Goal: Information Seeking & Learning: Check status

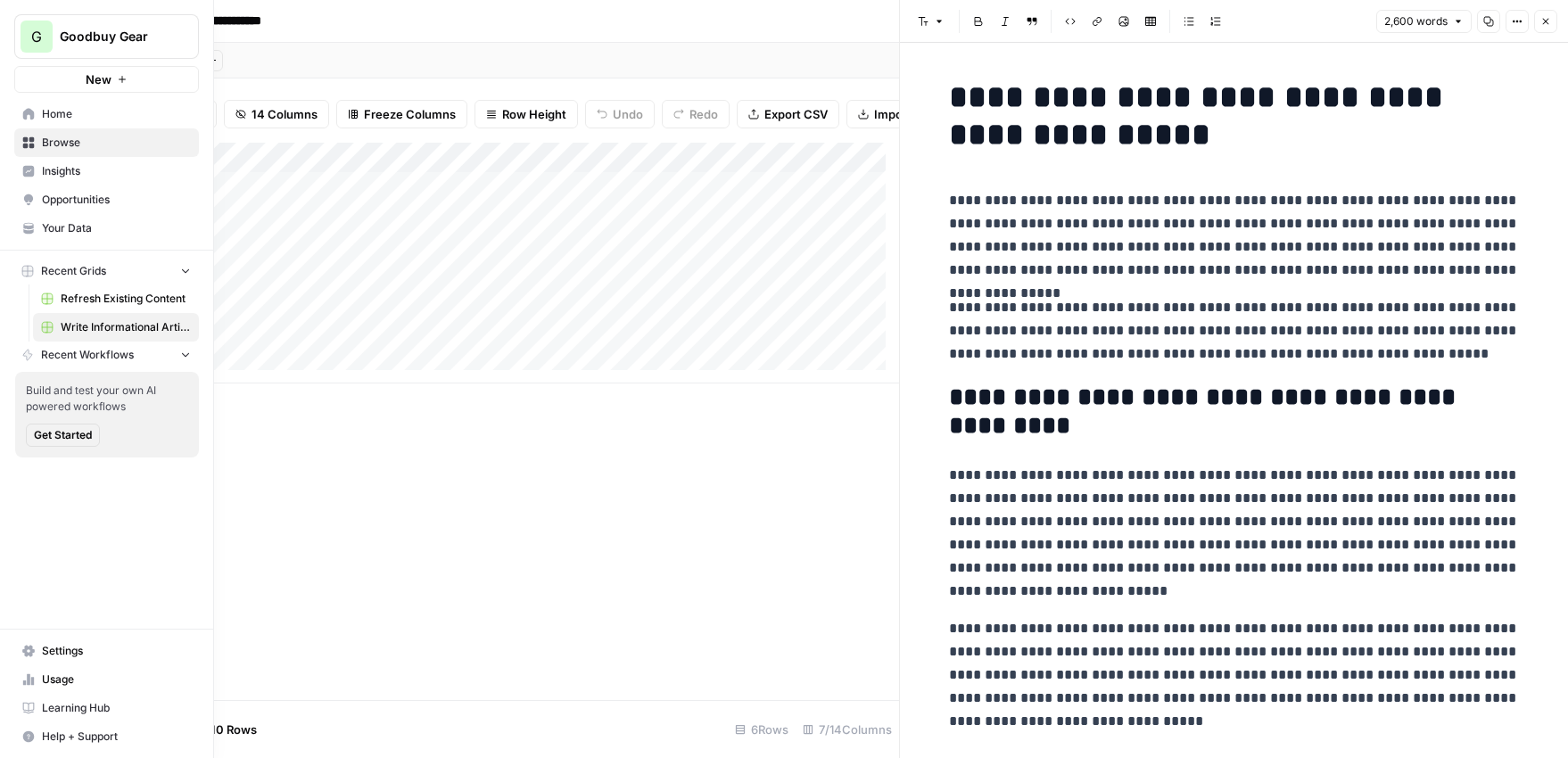
click at [74, 173] on span "Insights" at bounding box center [116, 170] width 149 height 16
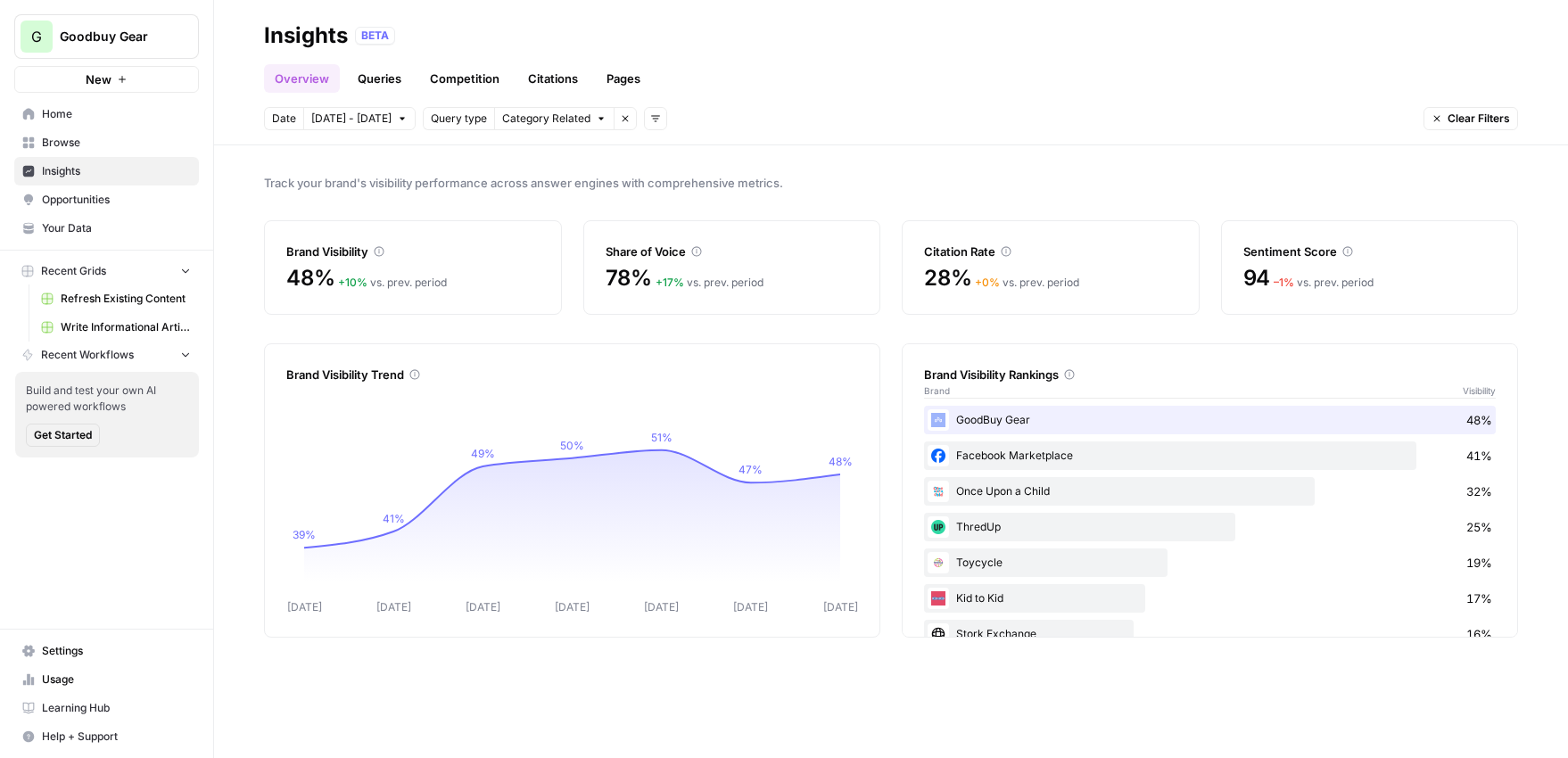
click at [543, 246] on div "Brand Visibility 48% + 10 % vs. prev. period" at bounding box center [413, 268] width 298 height 95
click at [1320, 280] on div "– 1 % vs. prev. period" at bounding box center [1322, 282] width 100 height 16
click at [1320, 267] on div "94 – 1 % vs. prev. period" at bounding box center [1370, 278] width 253 height 29
click at [1284, 267] on div "94 – 1 % vs. prev. period" at bounding box center [1370, 278] width 253 height 29
click at [363, 116] on span "[DATE] - [DATE]" at bounding box center [351, 118] width 80 height 16
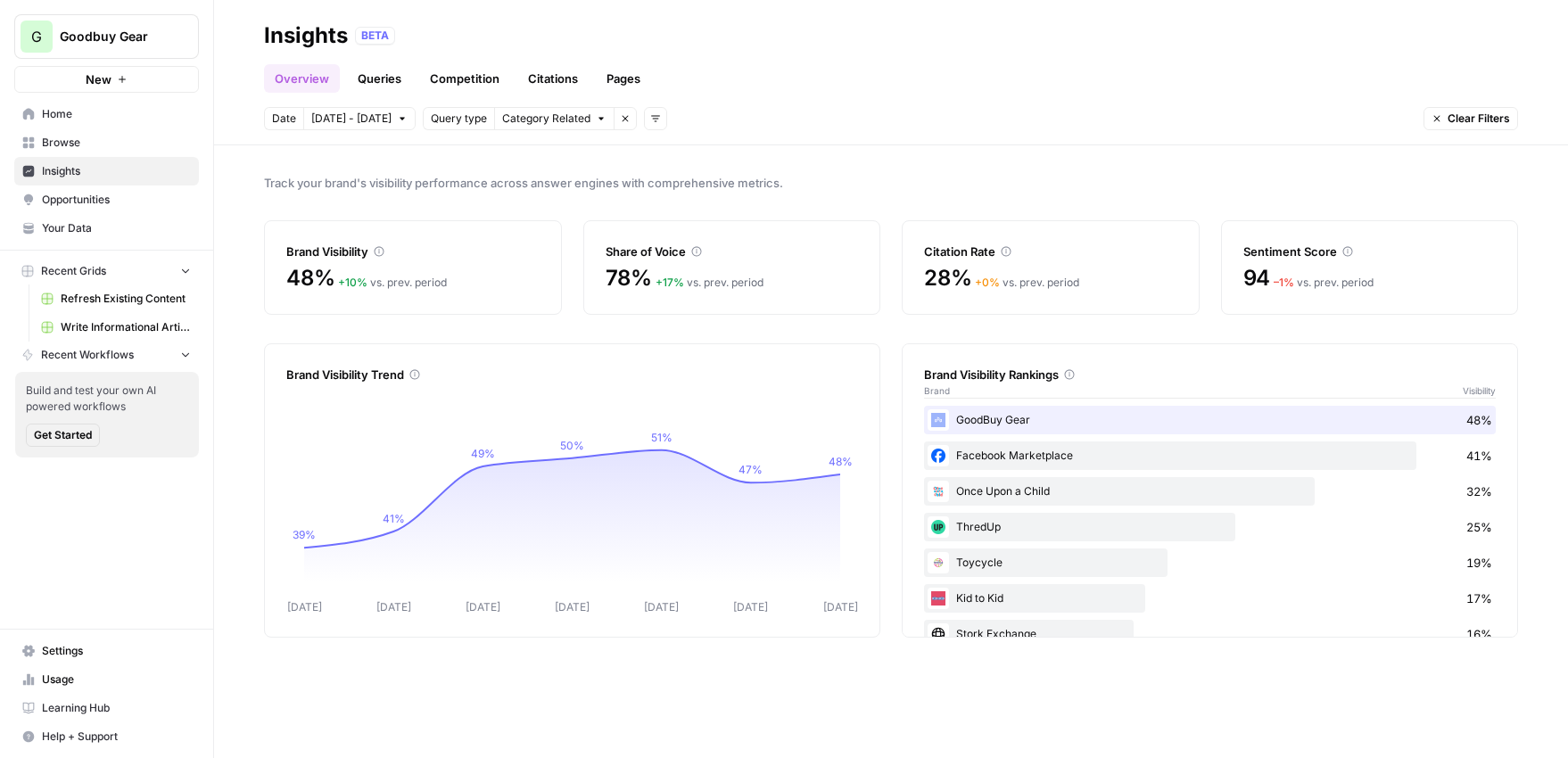
click at [787, 156] on div "Track your brand's visibility performance across answer engines with comprehens…" at bounding box center [891, 451] width 1354 height 612
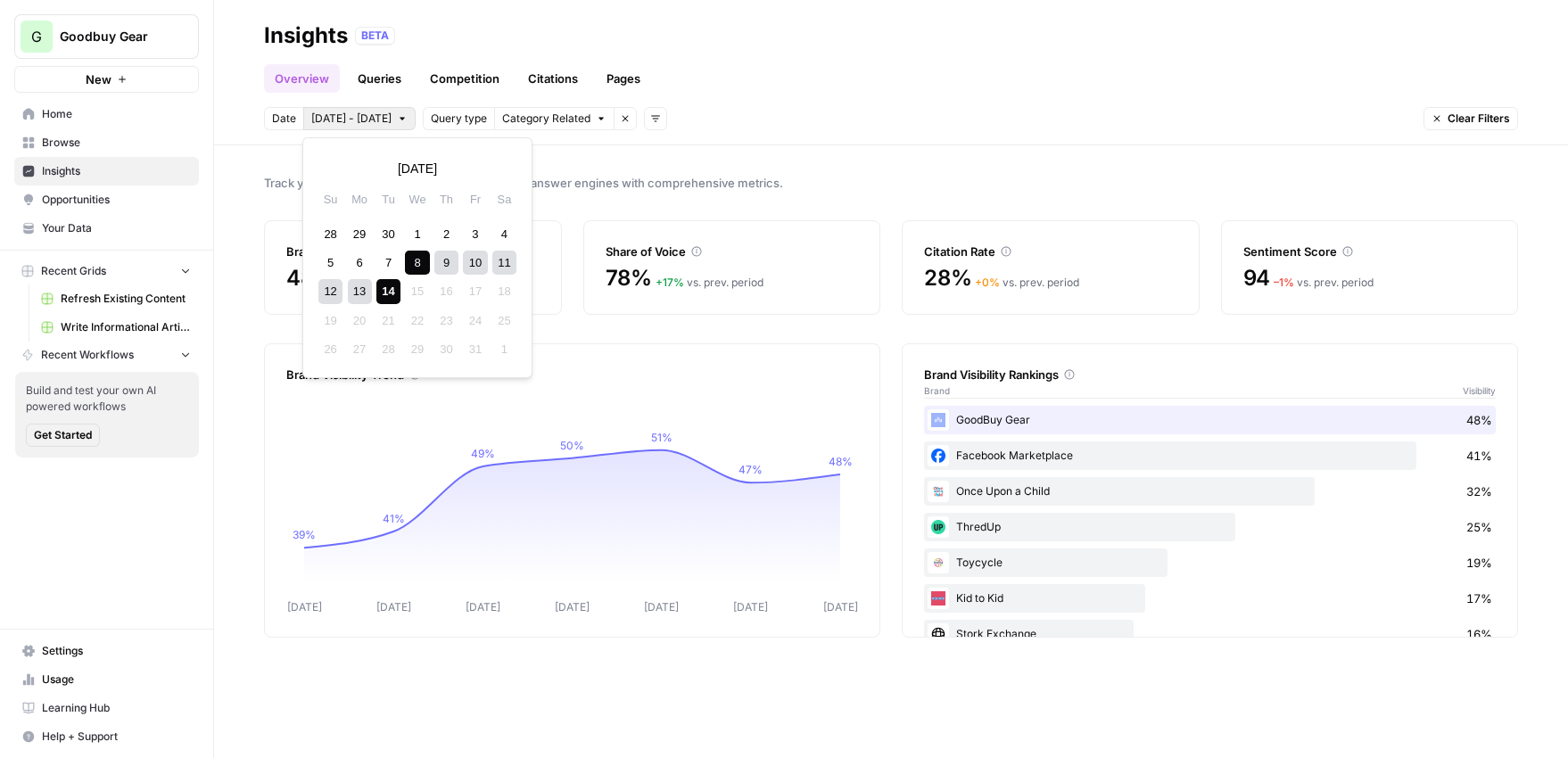
click at [357, 121] on span "[DATE] - [DATE]" at bounding box center [351, 118] width 80 height 16
click at [353, 292] on div "13" at bounding box center [360, 291] width 24 height 24
click at [386, 290] on div "14" at bounding box center [388, 291] width 24 height 24
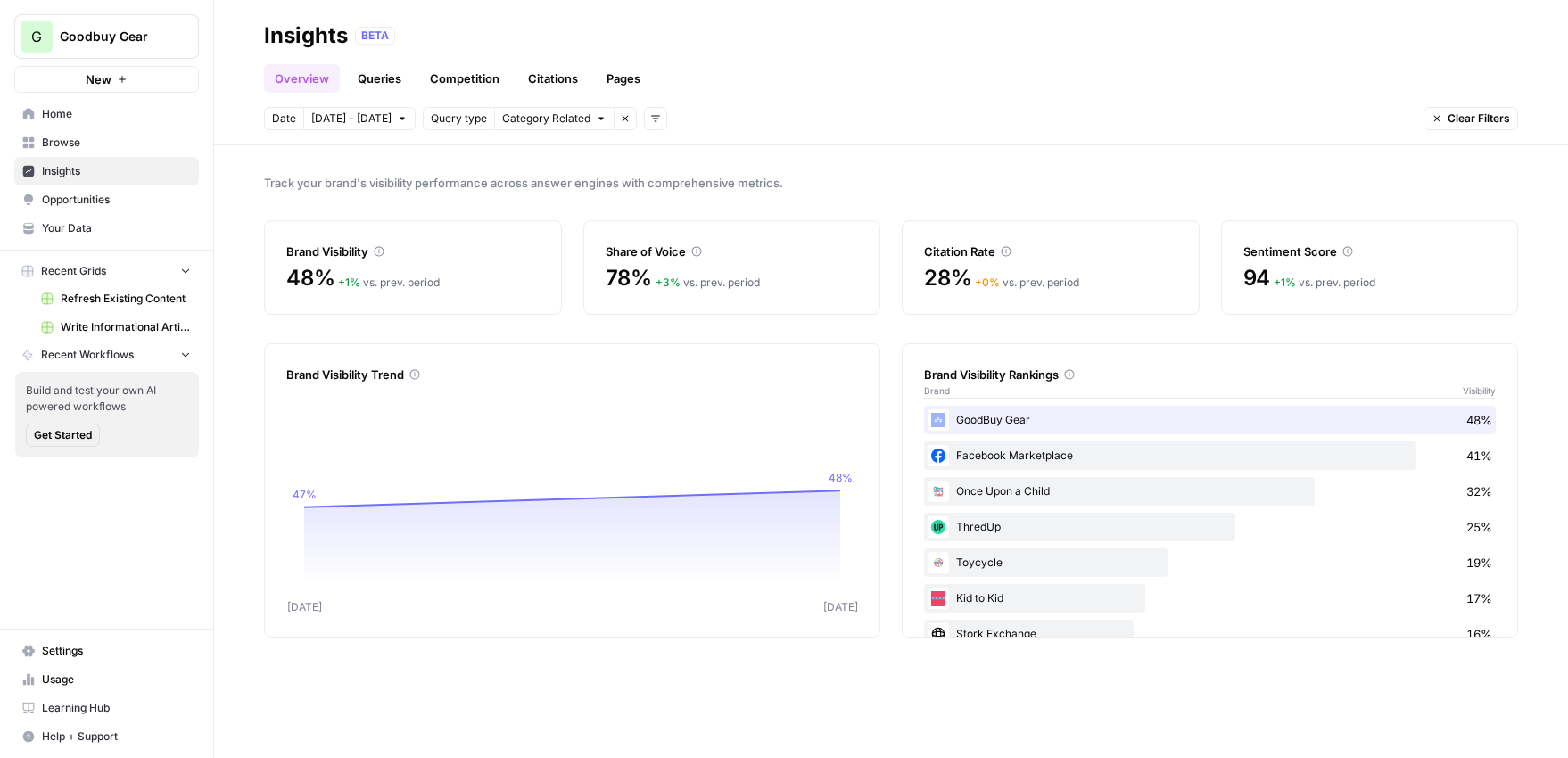
click at [361, 118] on span "[DATE] - [DATE]" at bounding box center [351, 118] width 80 height 16
click at [497, 263] on div "11" at bounding box center [504, 262] width 24 height 24
click at [384, 290] on div "14" at bounding box center [388, 291] width 24 height 24
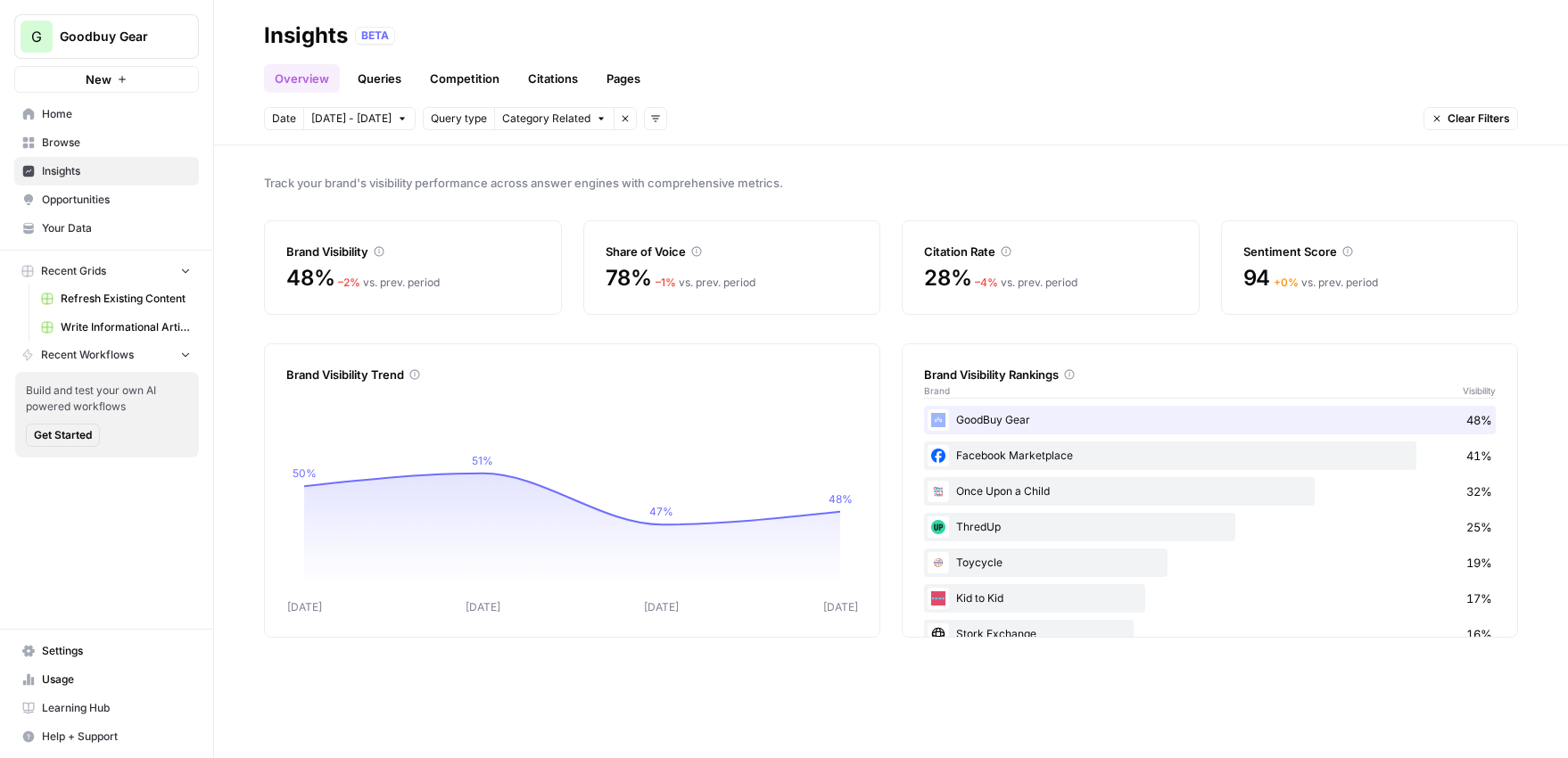
click at [371, 117] on span "[DATE] - [DATE]" at bounding box center [351, 118] width 80 height 16
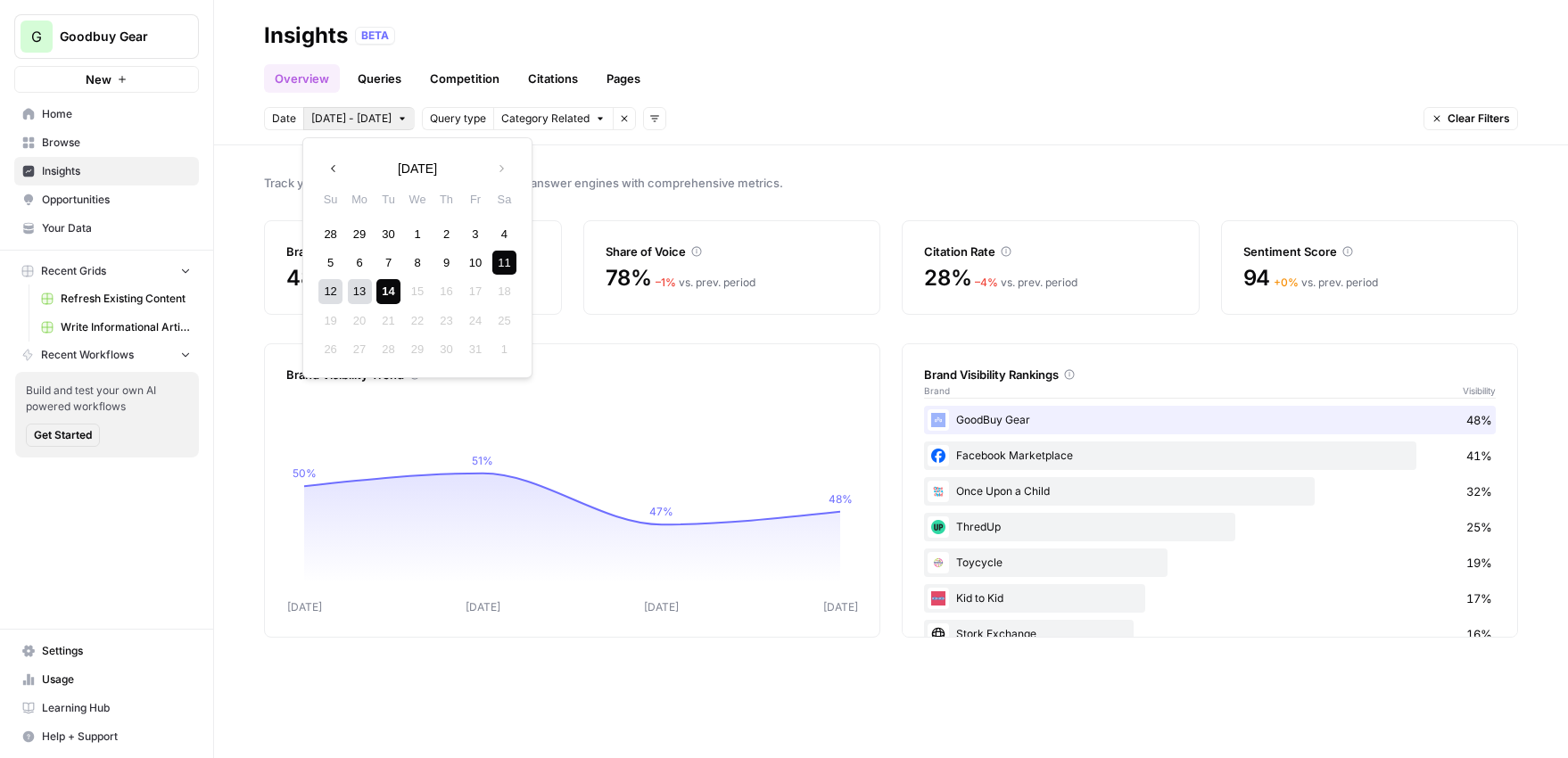
click at [326, 288] on div "12" at bounding box center [330, 291] width 24 height 24
click at [362, 288] on div "13" at bounding box center [360, 291] width 24 height 24
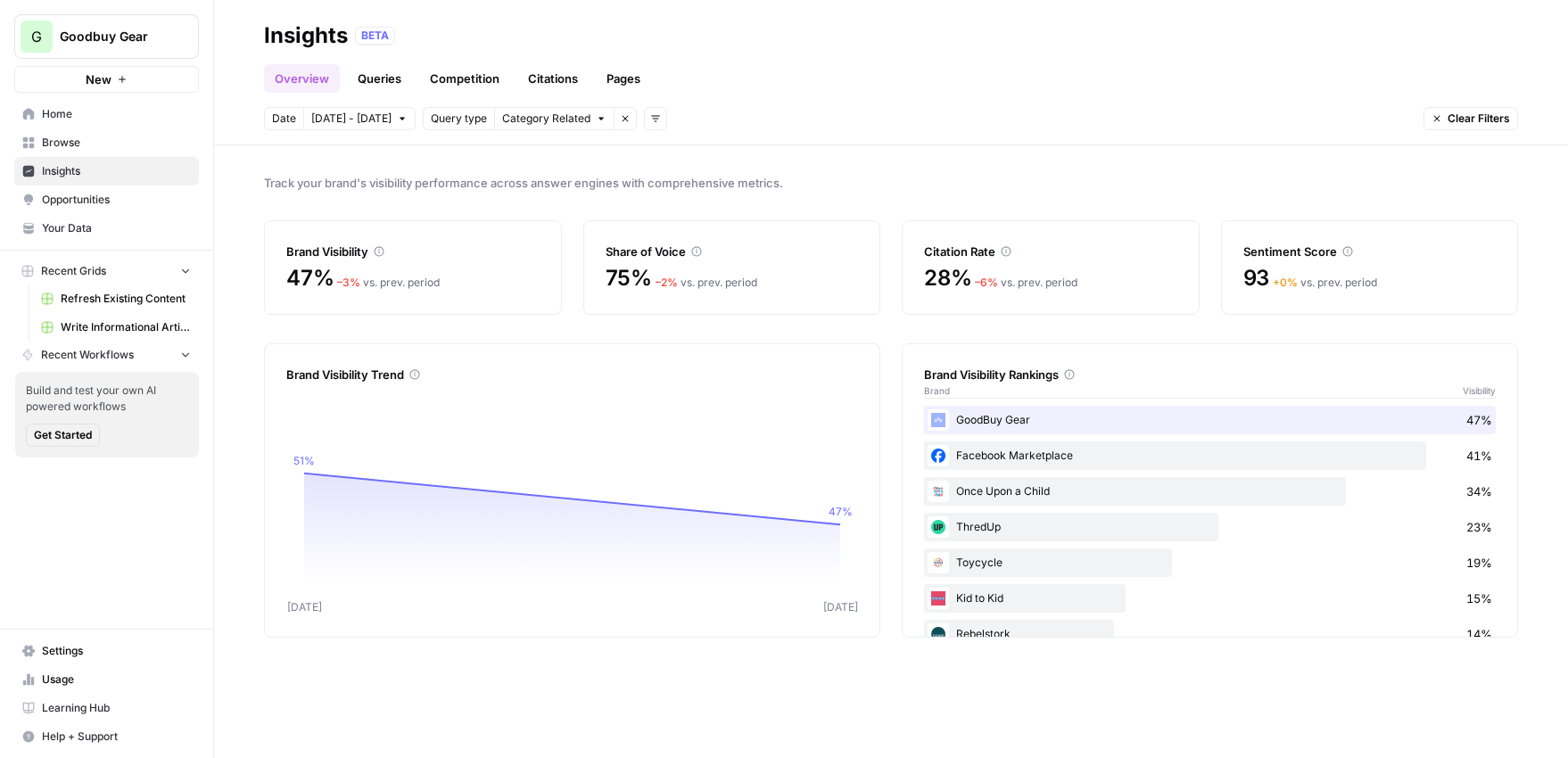
click at [331, 123] on span "[DATE] - [DATE]" at bounding box center [351, 118] width 80 height 16
click at [358, 296] on div "13" at bounding box center [360, 291] width 24 height 24
click at [383, 296] on div "14" at bounding box center [388, 291] width 24 height 24
click at [396, 85] on link "Queries" at bounding box center [380, 78] width 65 height 29
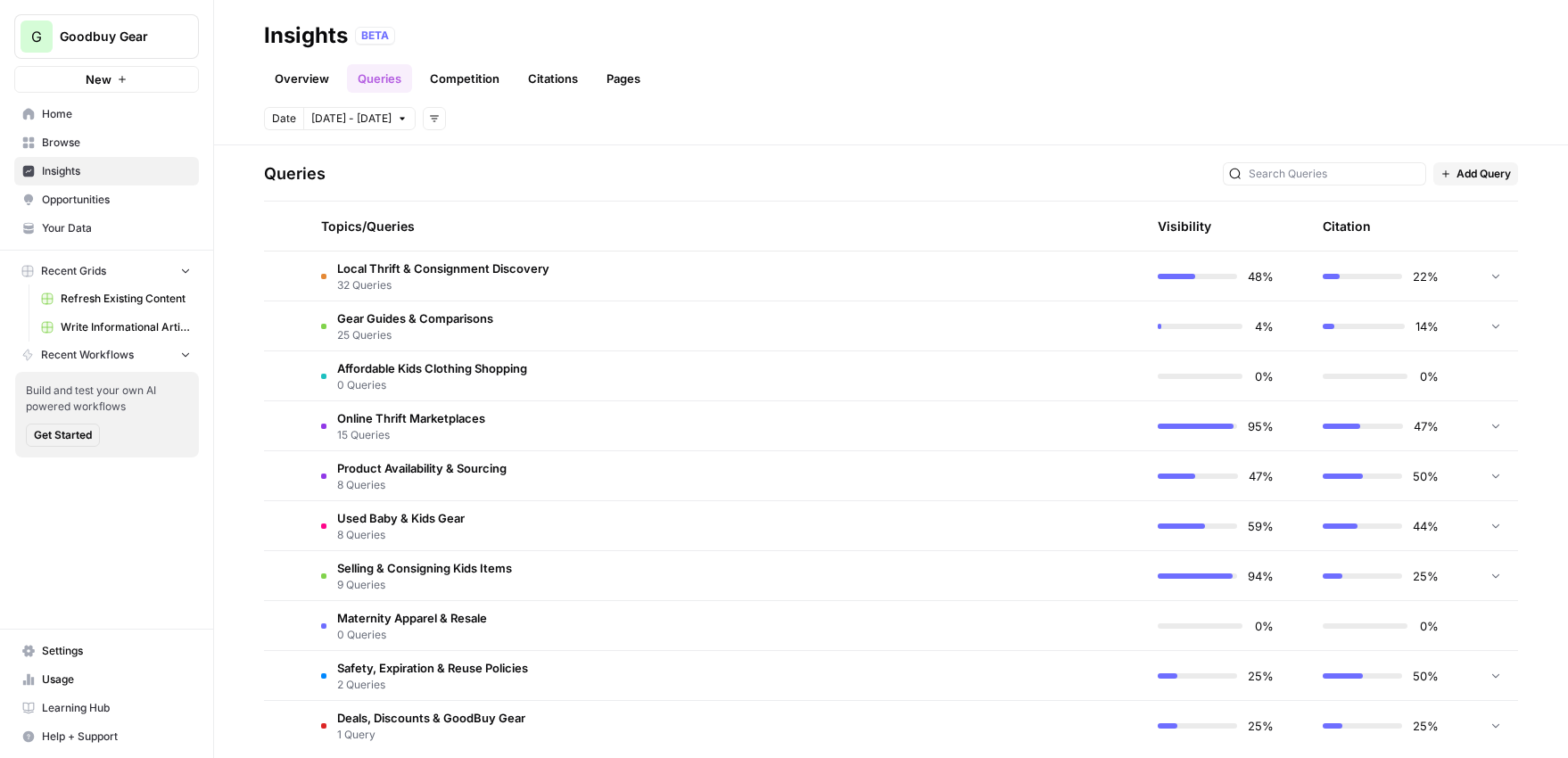
scroll to position [356, 0]
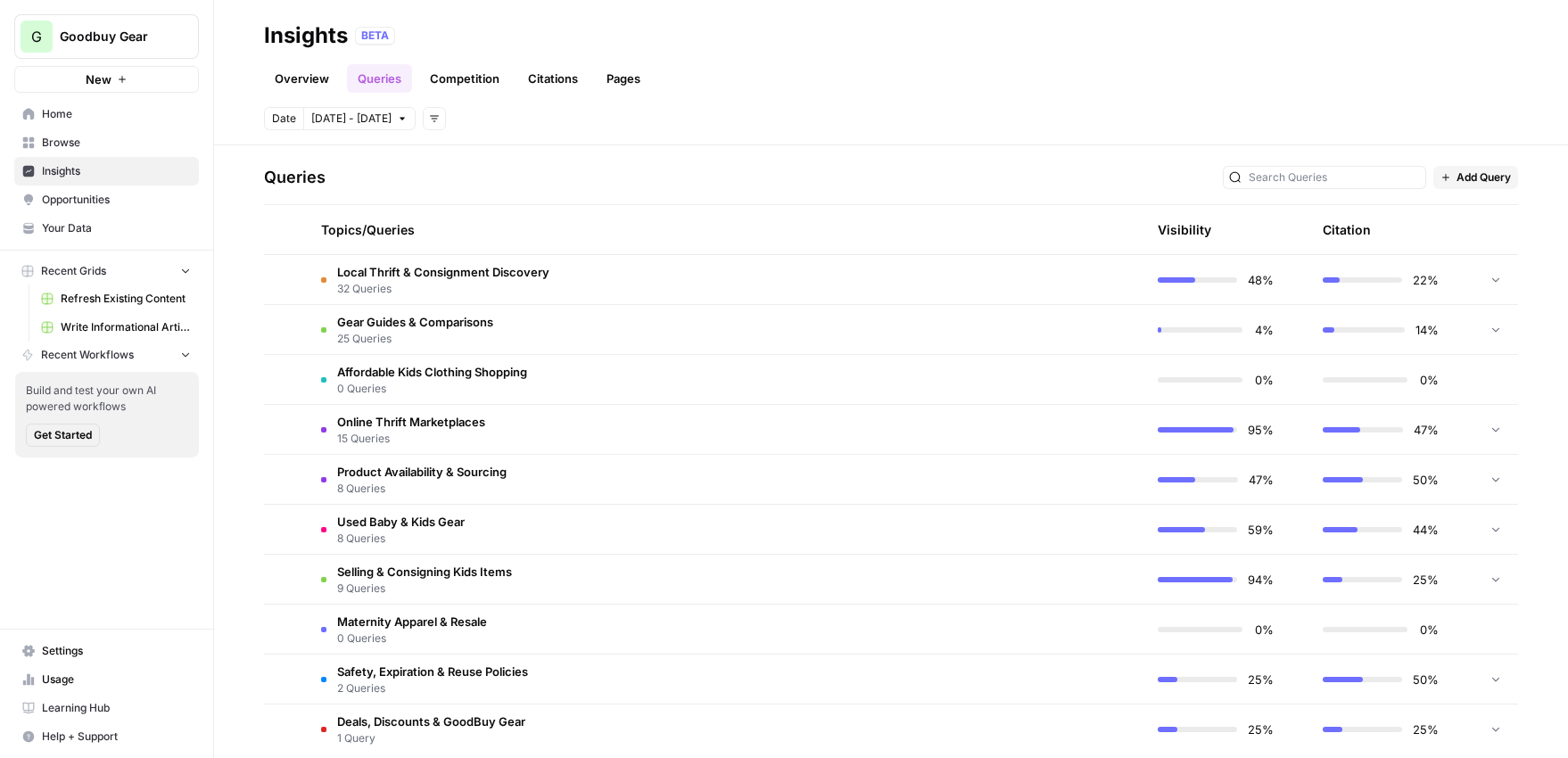
click at [504, 284] on span "32 Queries" at bounding box center [443, 288] width 212 height 16
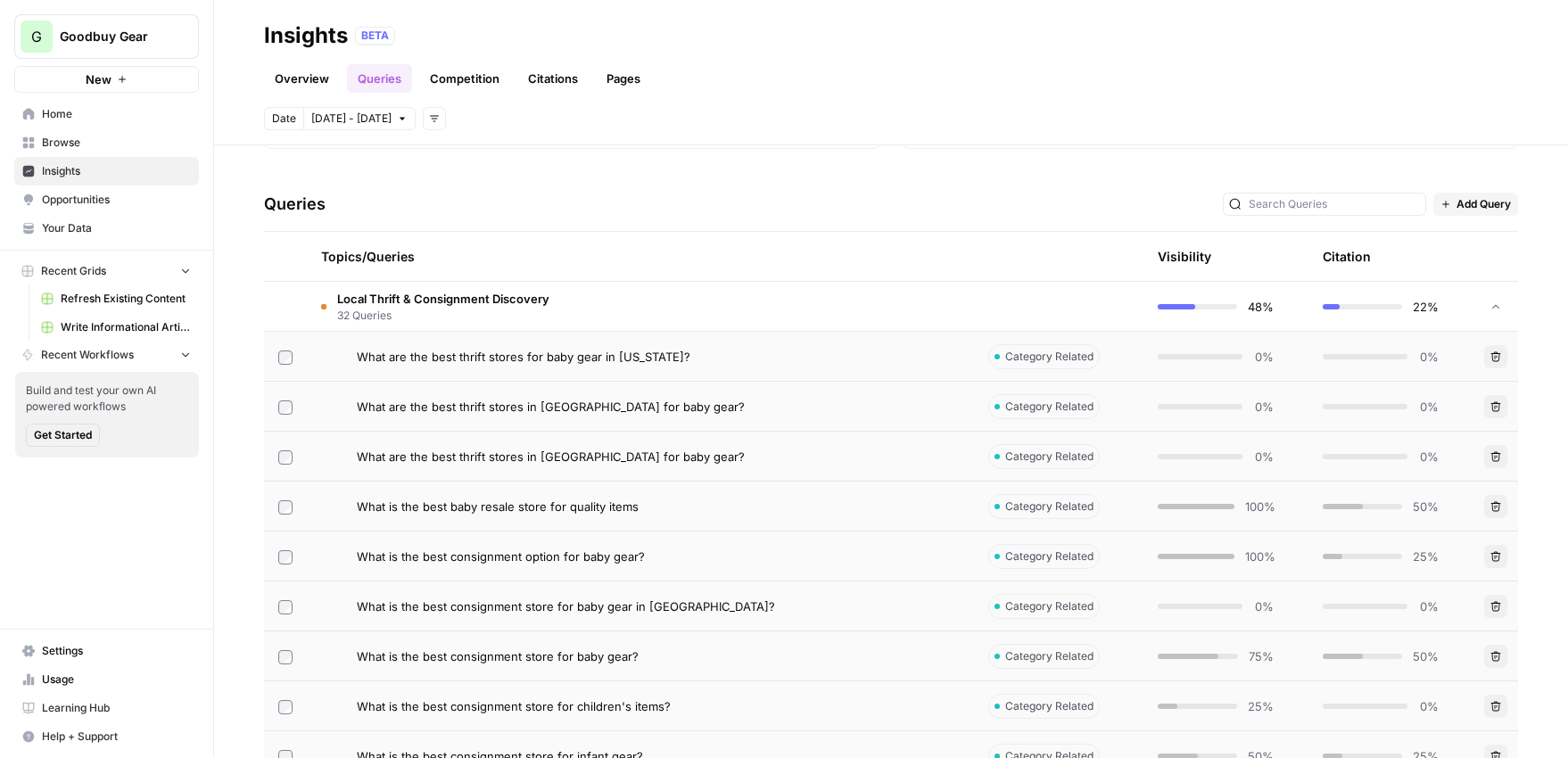
scroll to position [327, 0]
click at [520, 300] on span "Local Thrift & Consignment Discovery" at bounding box center [443, 300] width 212 height 18
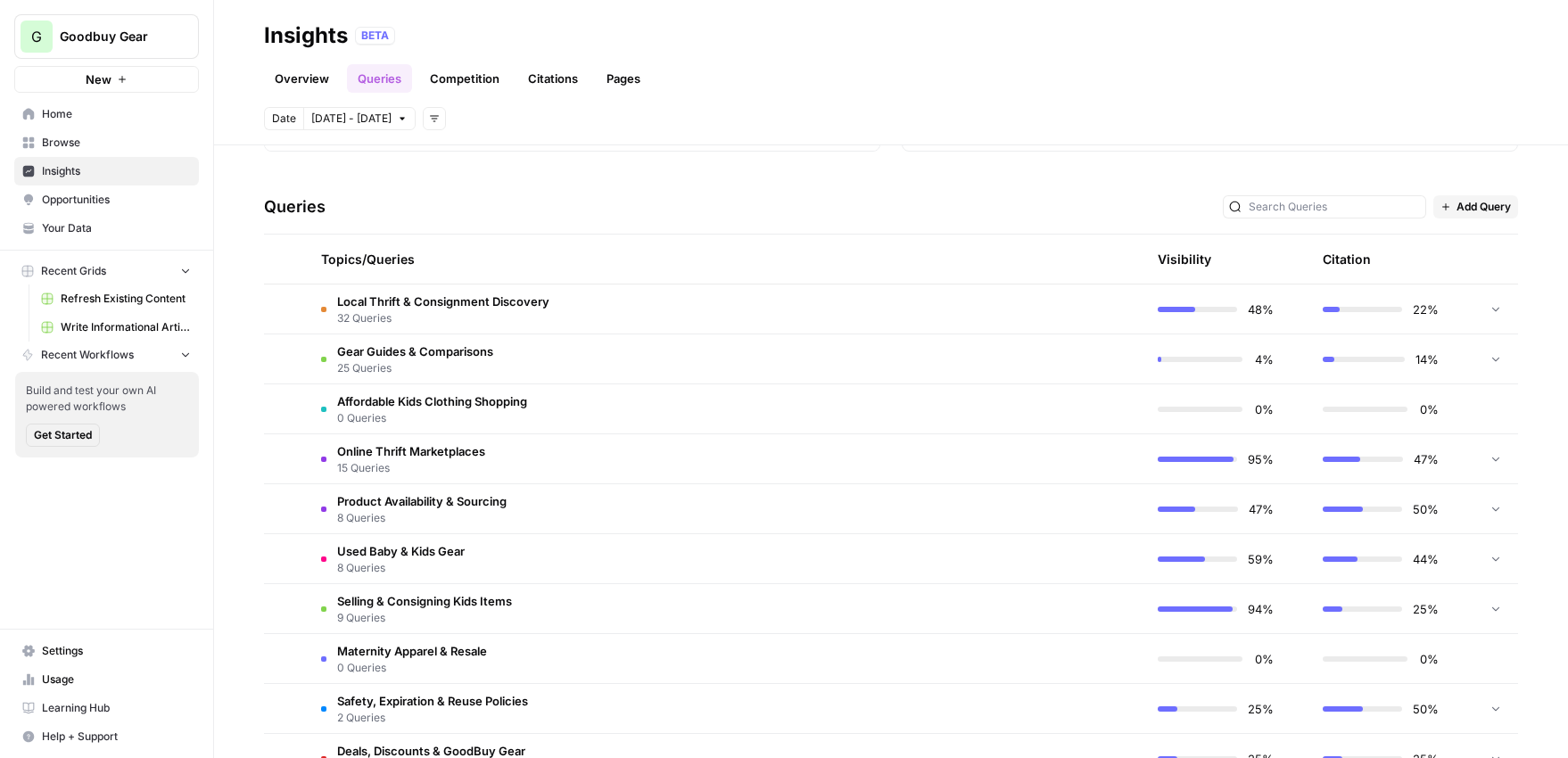
scroll to position [381, 0]
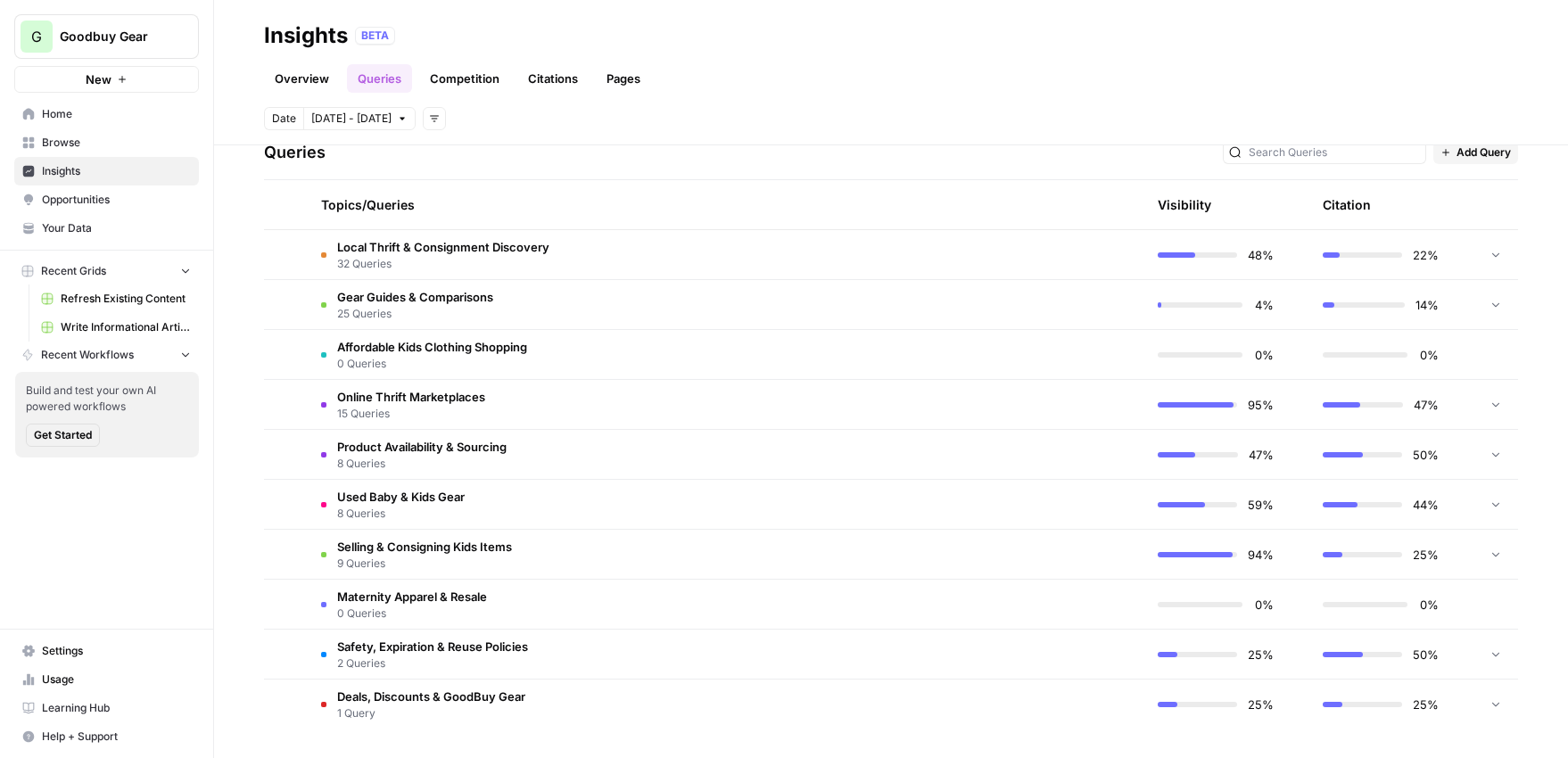
click at [520, 300] on td "Gear Guides & Comparisons 25 Queries" at bounding box center [640, 304] width 667 height 49
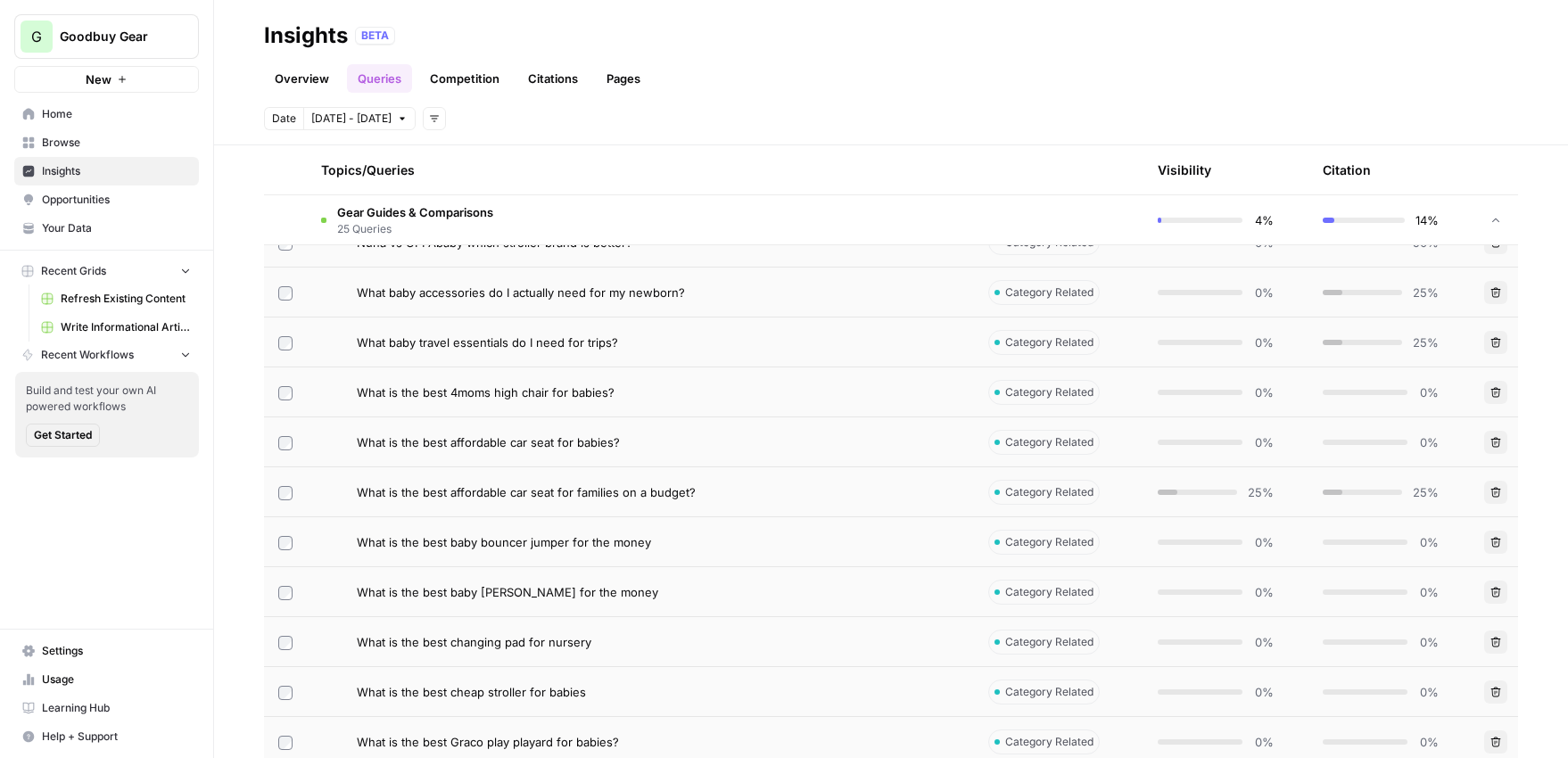
scroll to position [580, 0]
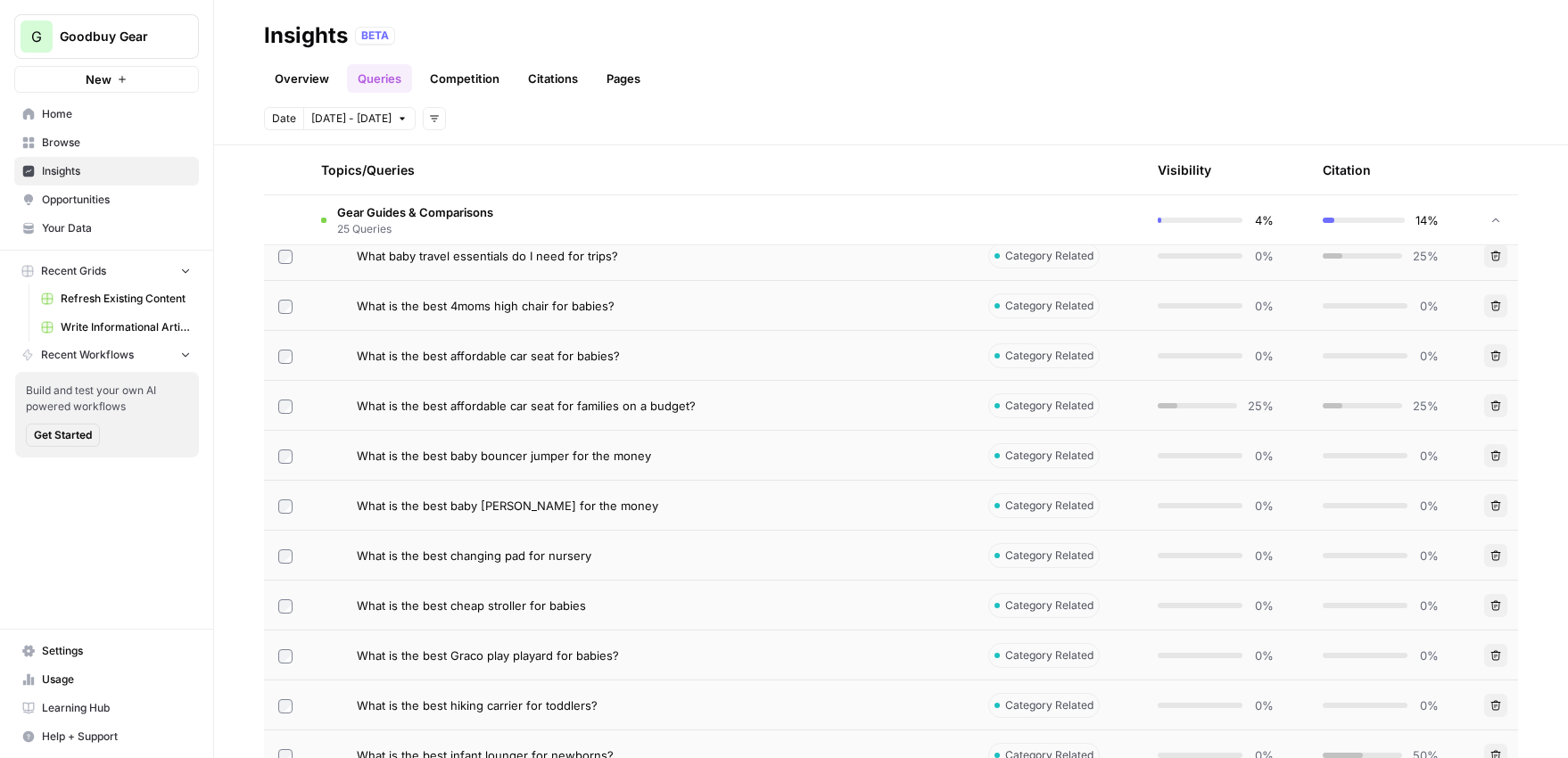
click at [490, 207] on span "Gear Guides & Comparisons" at bounding box center [415, 211] width 156 height 18
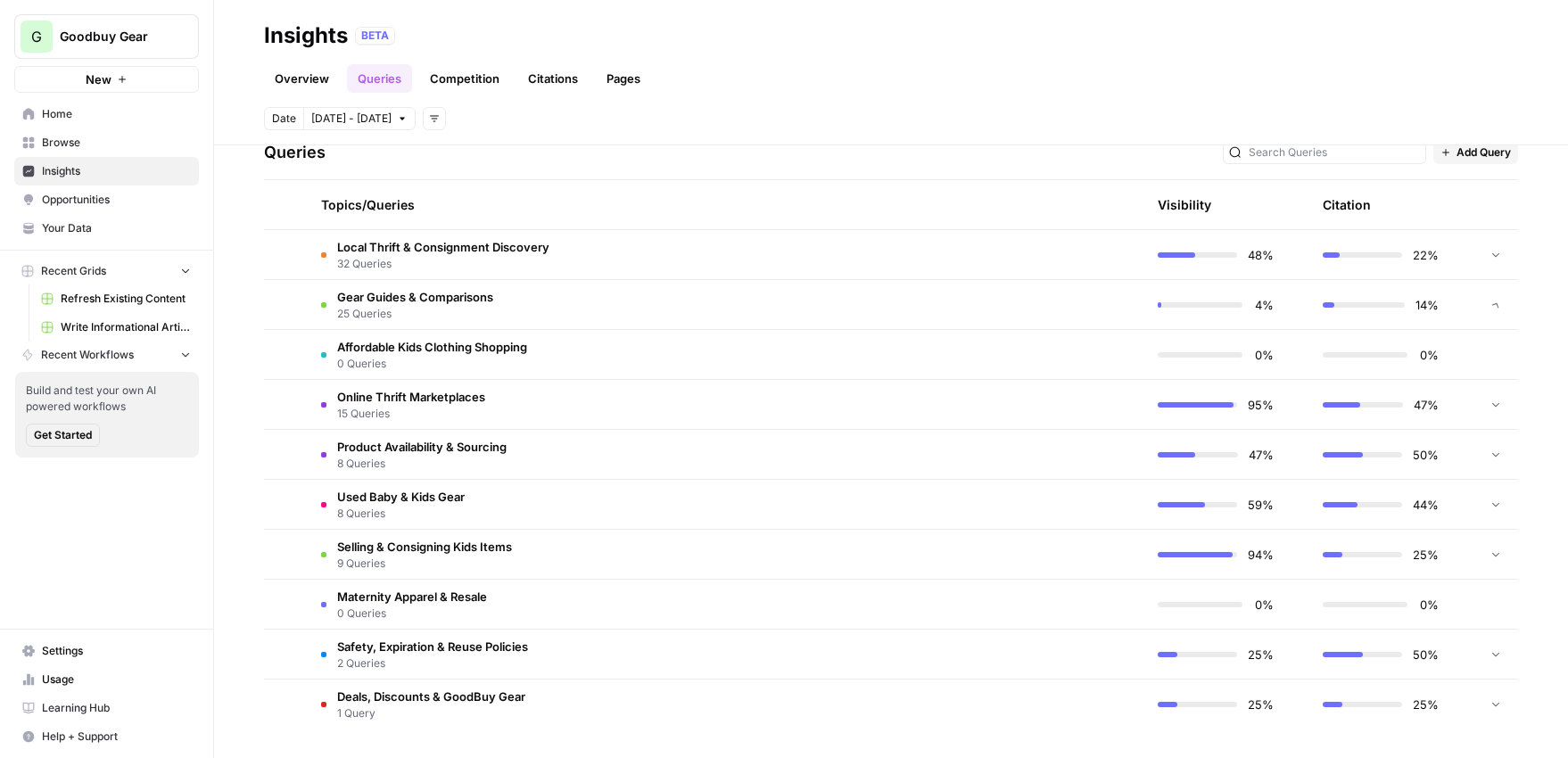
scroll to position [381, 0]
click at [440, 399] on span "Online Thrift Marketplaces" at bounding box center [410, 396] width 148 height 18
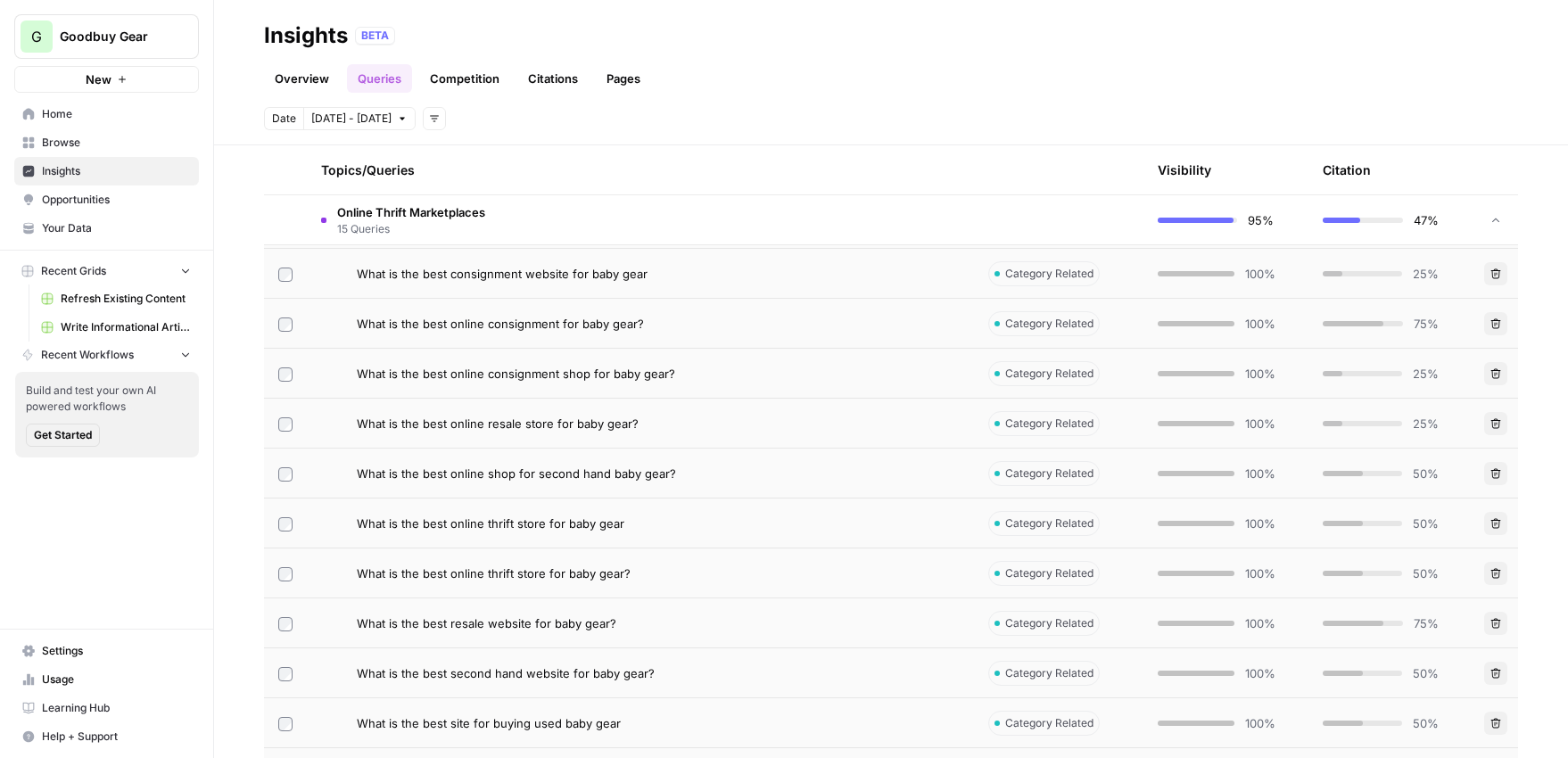
scroll to position [645, 0]
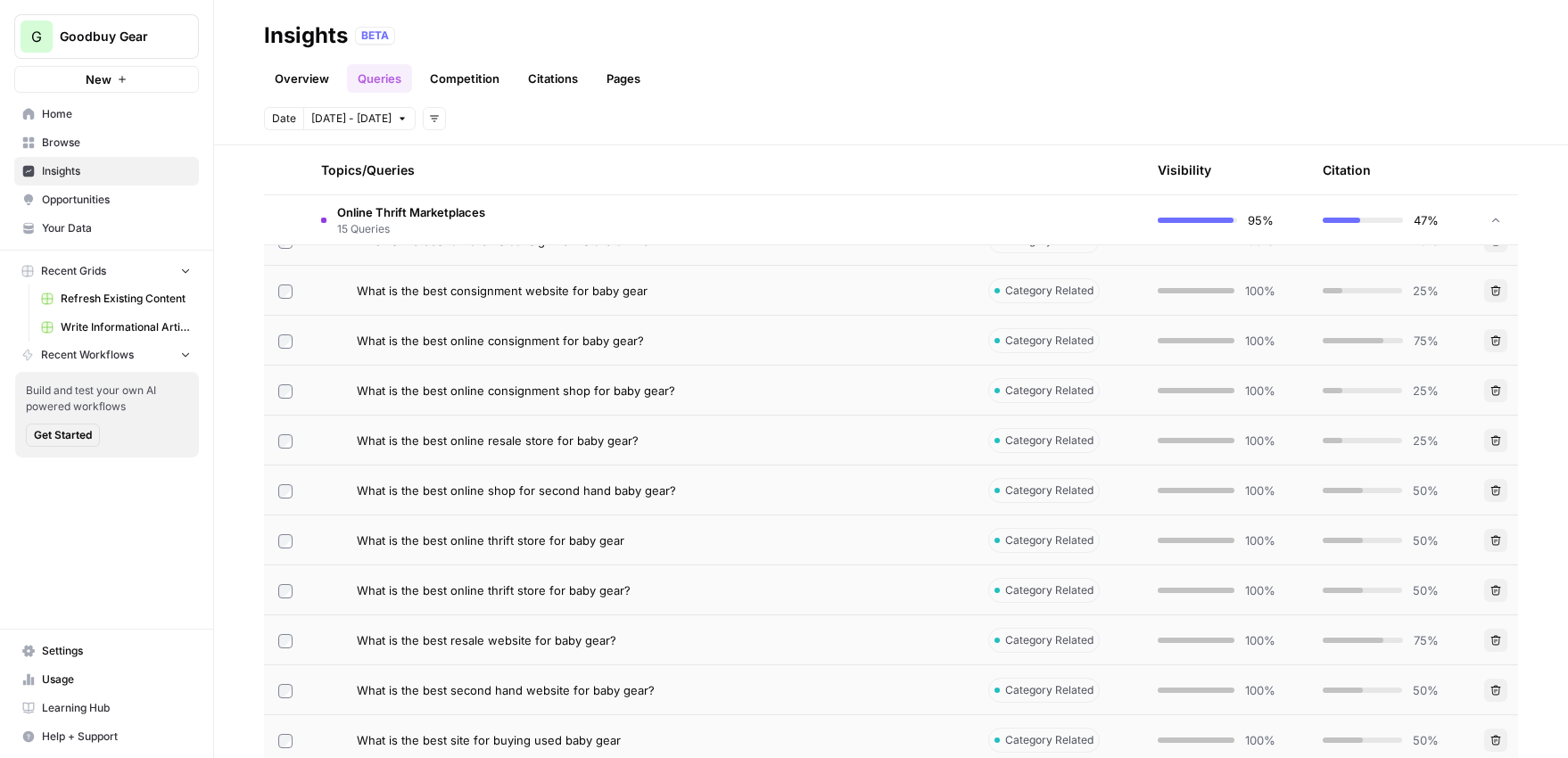
click at [501, 82] on link "Competition" at bounding box center [464, 78] width 91 height 29
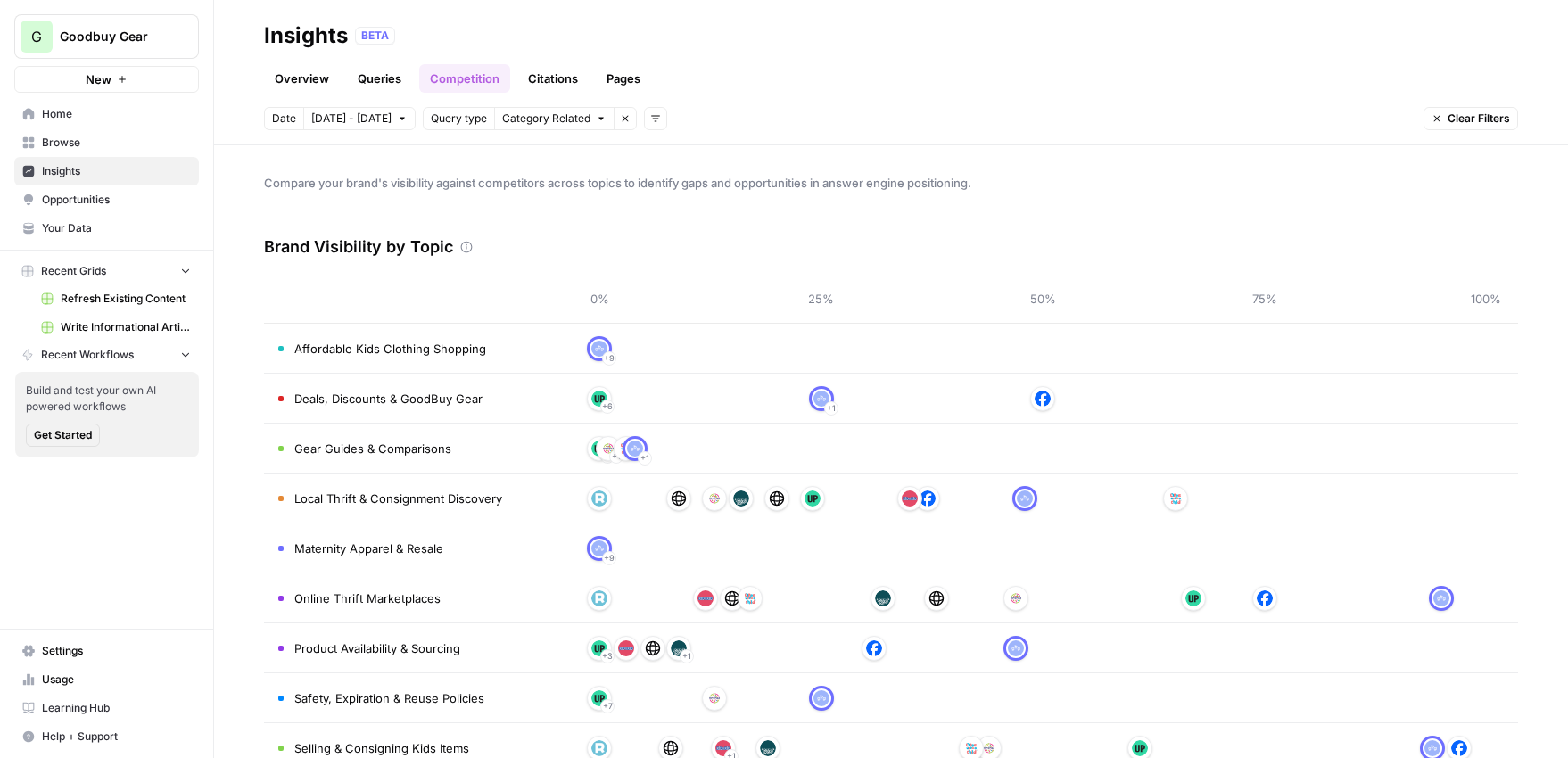
click at [552, 77] on link "Citations" at bounding box center [553, 78] width 72 height 29
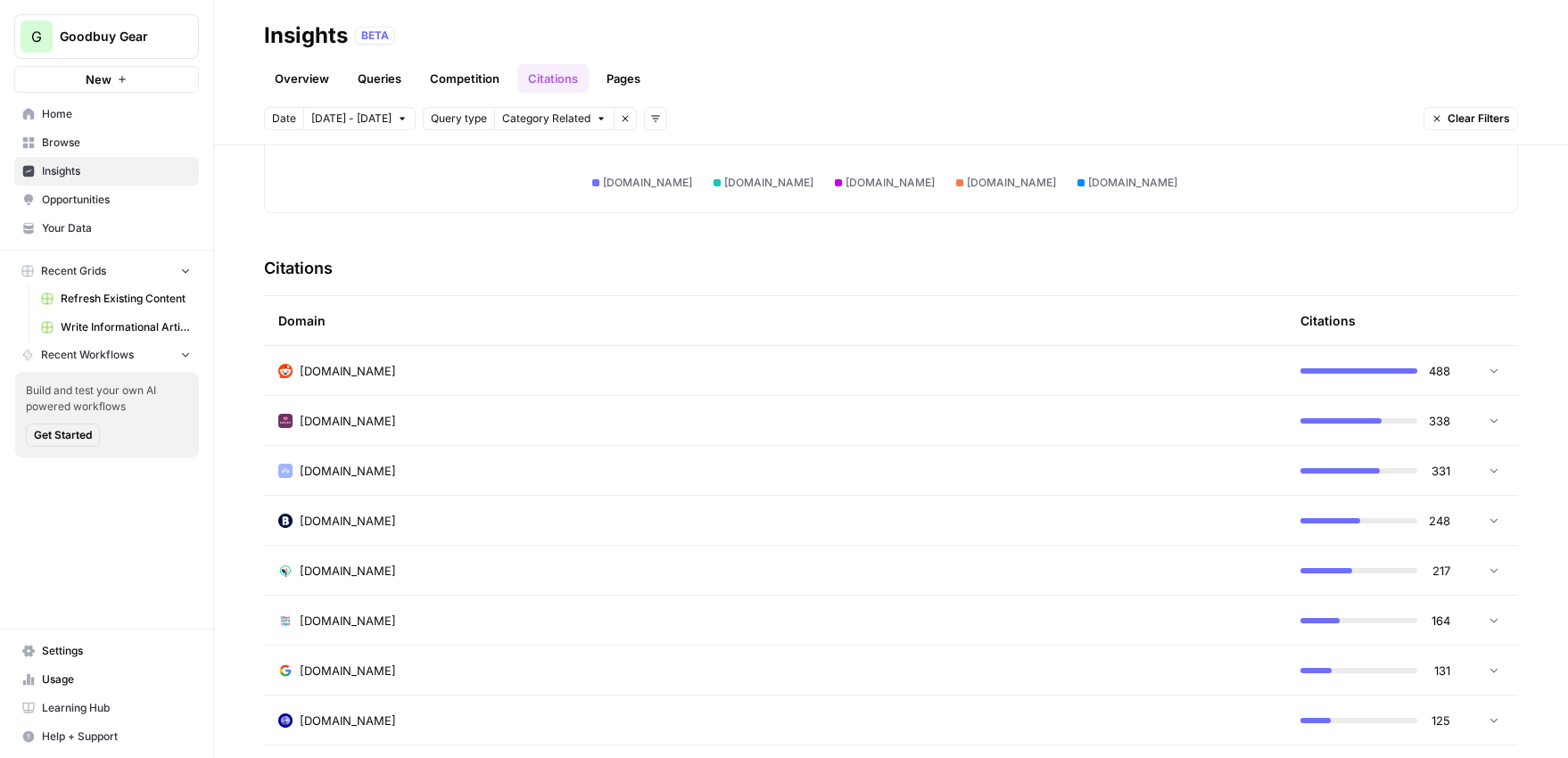
scroll to position [324, 0]
click at [602, 480] on td "[DOMAIN_NAME]" at bounding box center [775, 465] width 1022 height 49
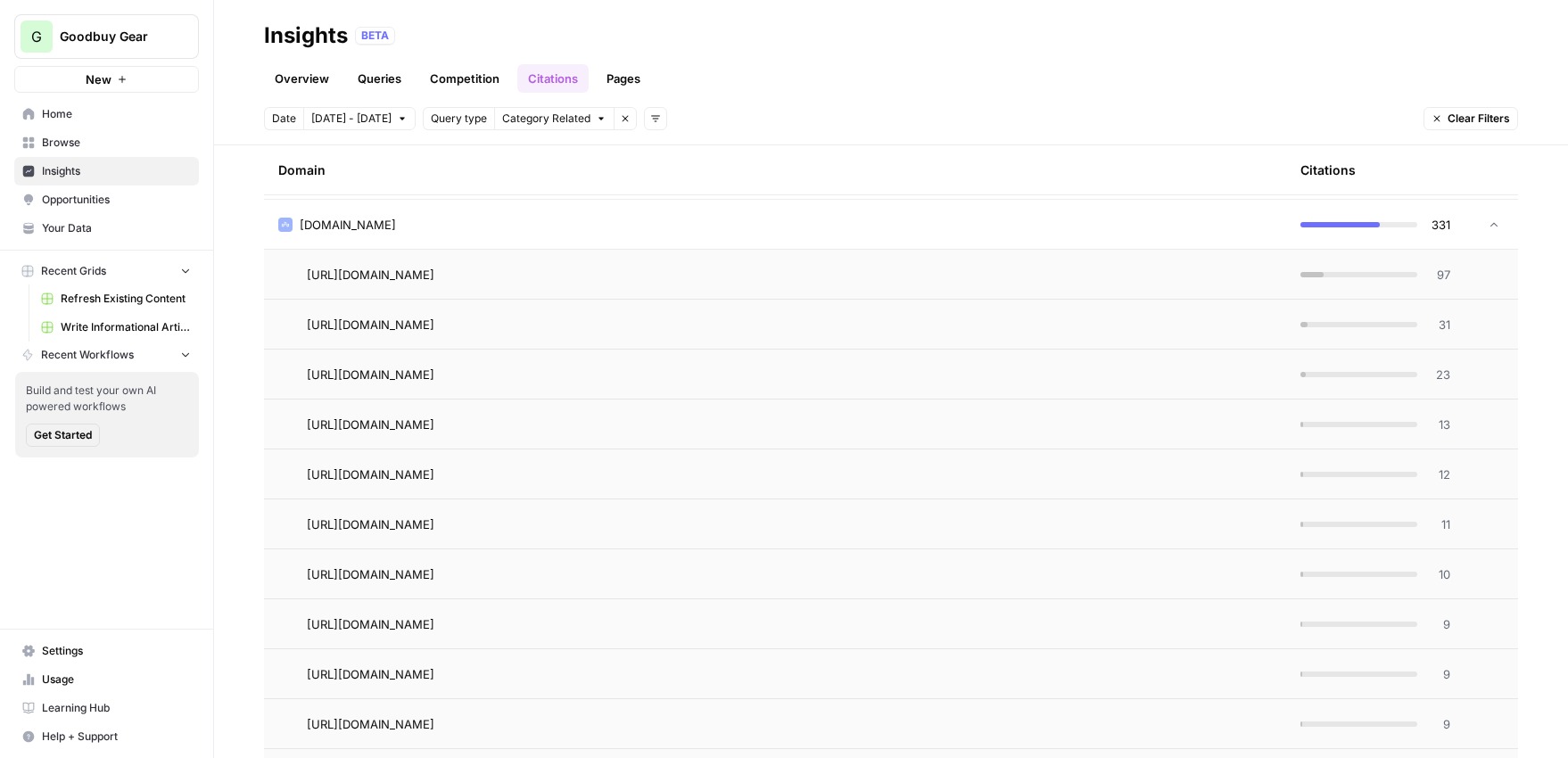
scroll to position [293, 0]
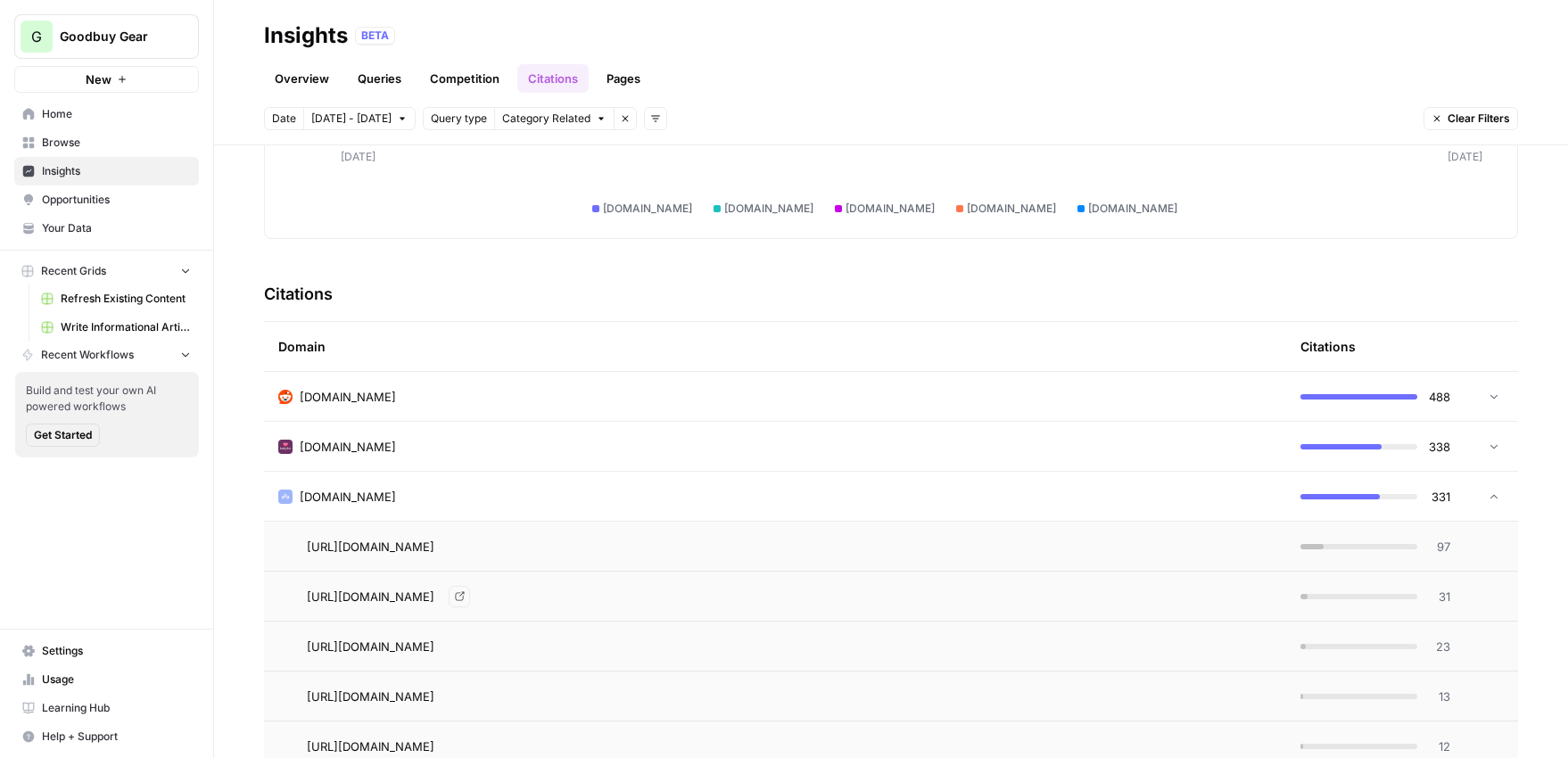
click at [475, 489] on div "[DOMAIN_NAME]" at bounding box center [774, 496] width 993 height 18
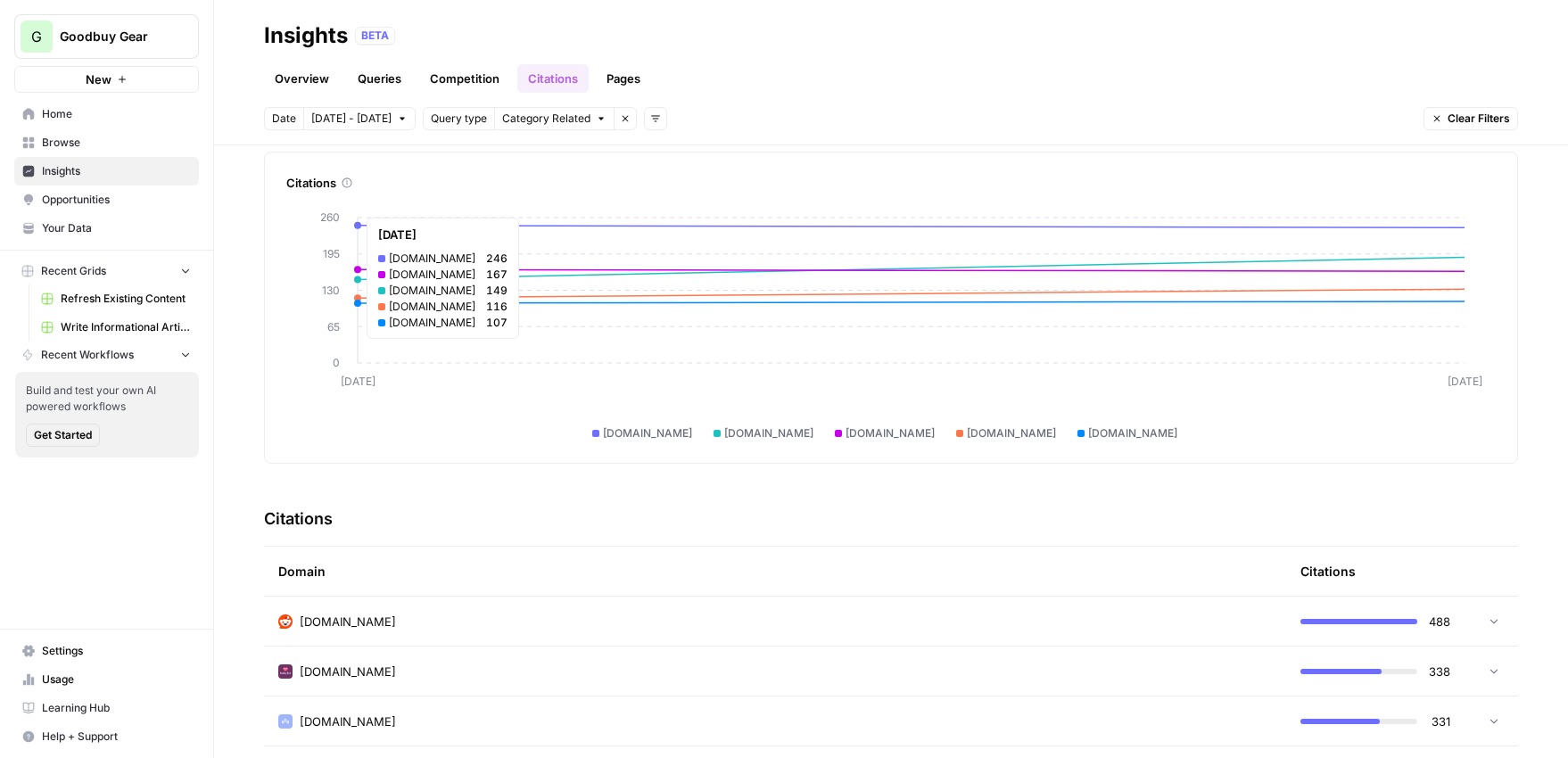
scroll to position [0, 0]
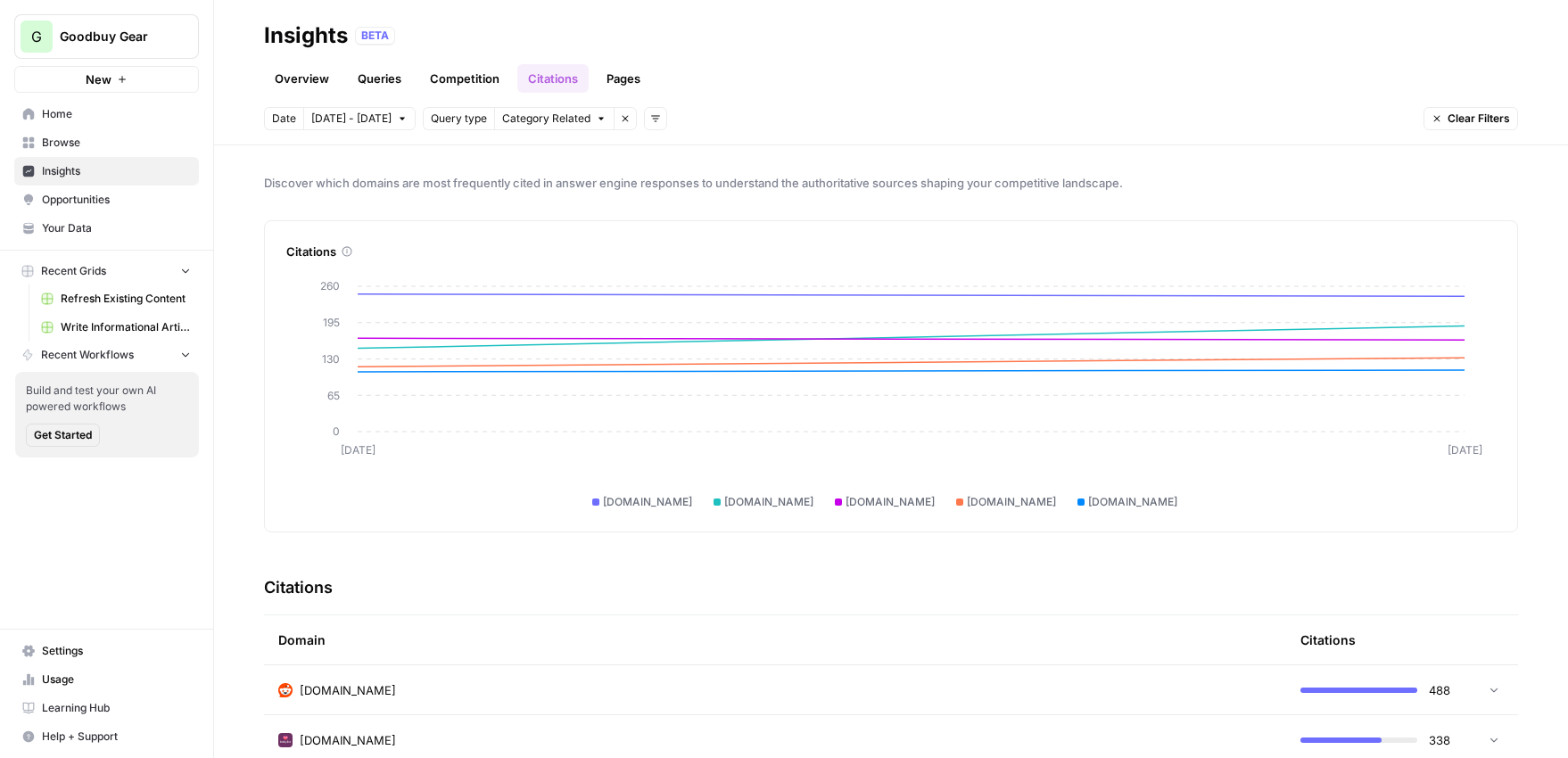
click at [314, 85] on link "Overview" at bounding box center [302, 78] width 75 height 29
